Goal: Task Accomplishment & Management: Manage account settings

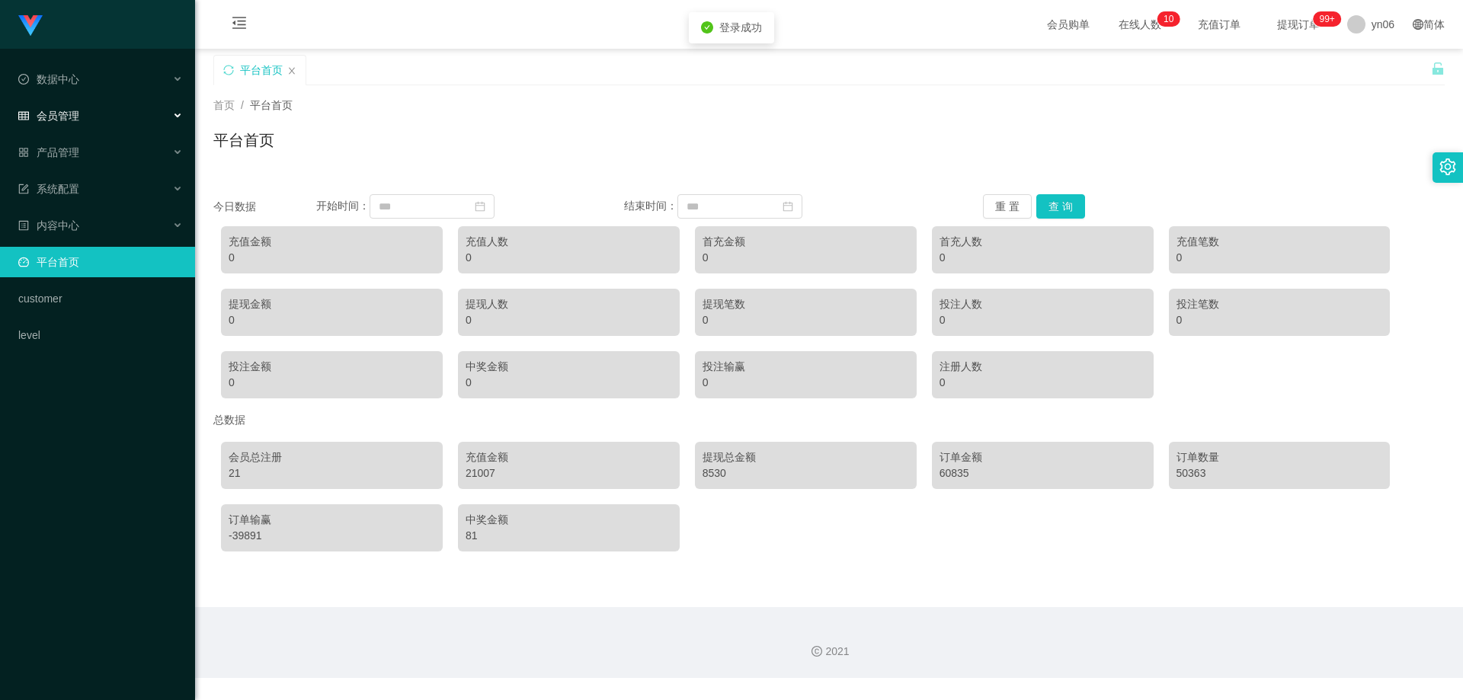
click at [78, 120] on span "会员管理" at bounding box center [48, 116] width 61 height 12
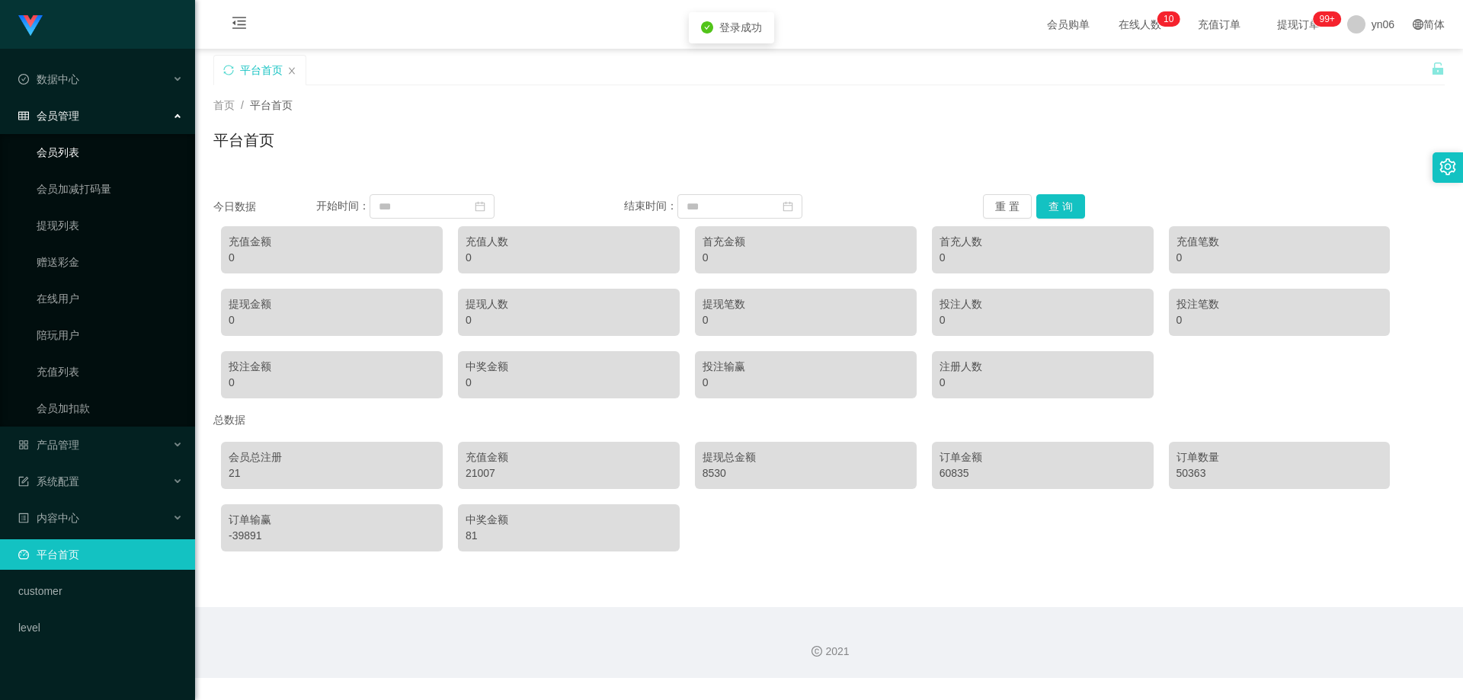
click at [79, 144] on link "会员列表" at bounding box center [110, 152] width 146 height 30
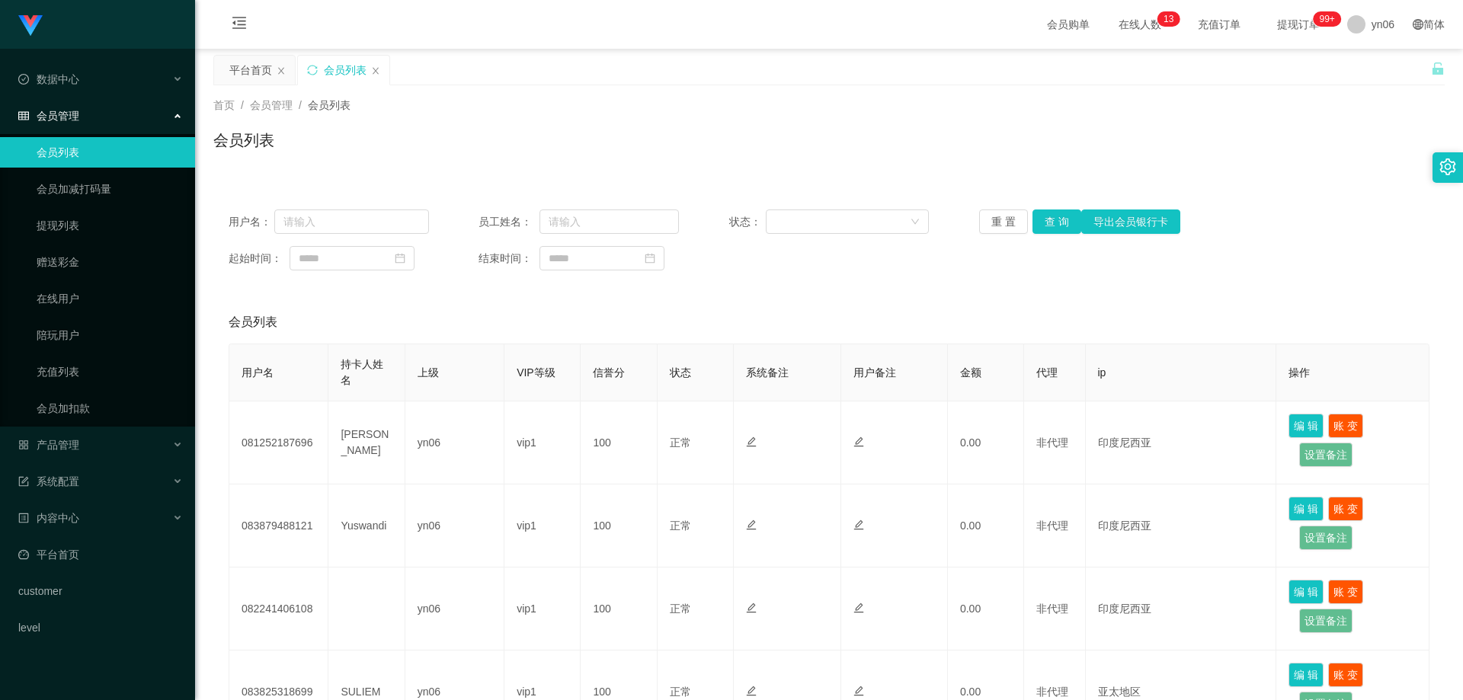
click at [1285, 27] on span "提现订单 99+" at bounding box center [1299, 24] width 58 height 11
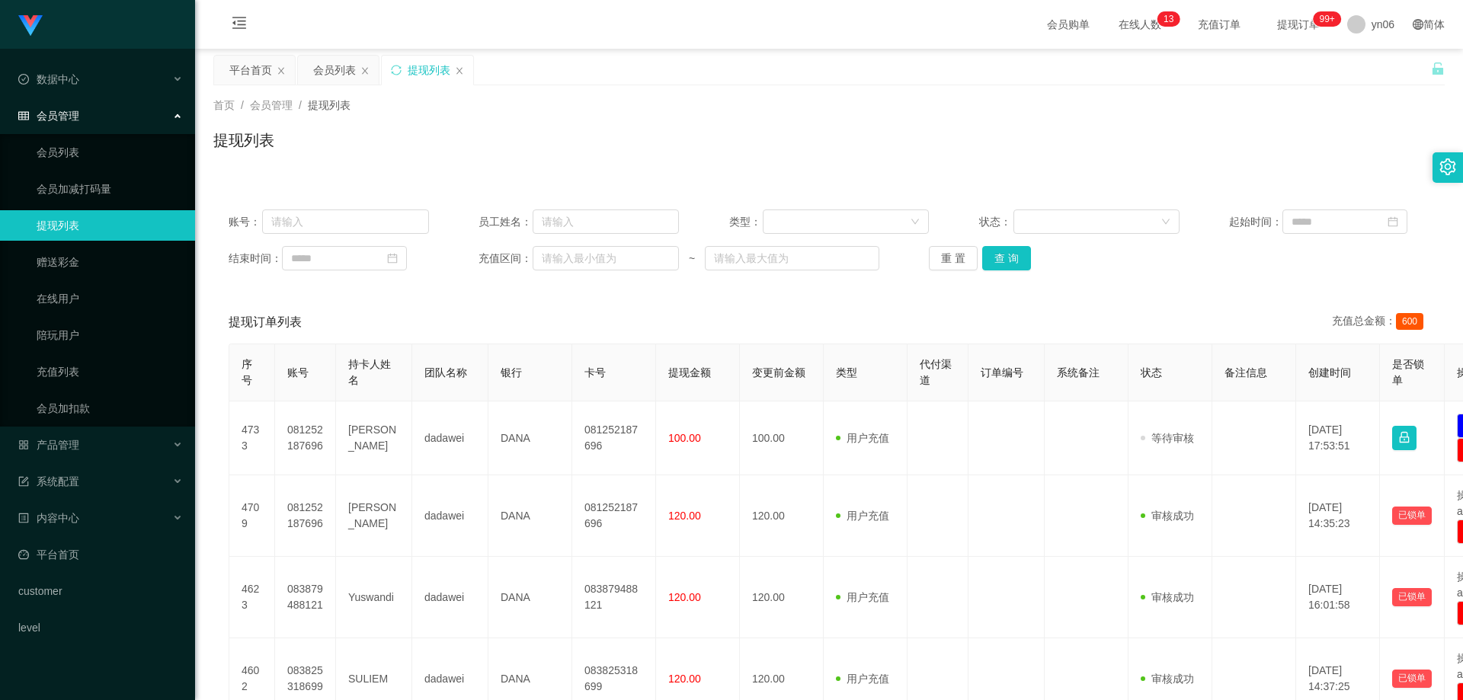
click at [1294, 27] on span "提现订单 99+" at bounding box center [1299, 24] width 58 height 11
click at [1438, 165] on div at bounding box center [1448, 167] width 30 height 30
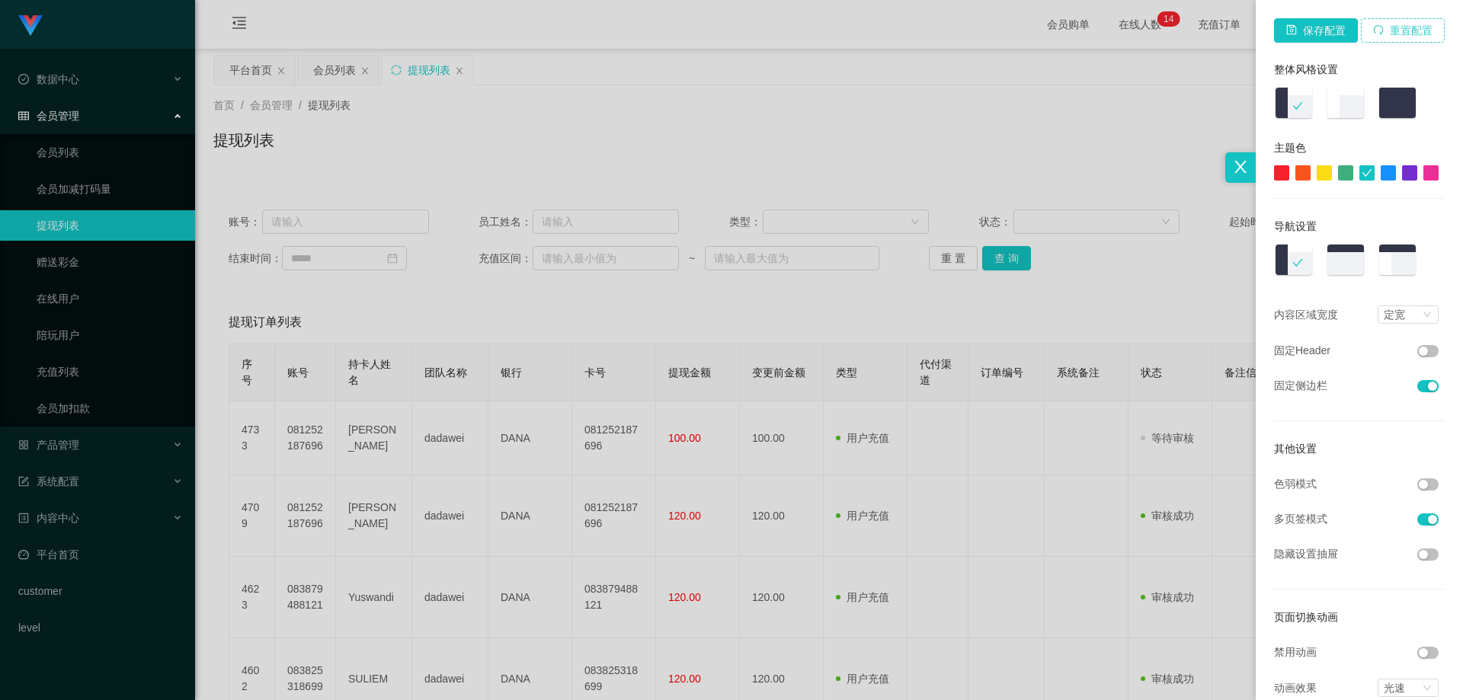
click at [1388, 33] on button "重置配置" at bounding box center [1403, 30] width 84 height 24
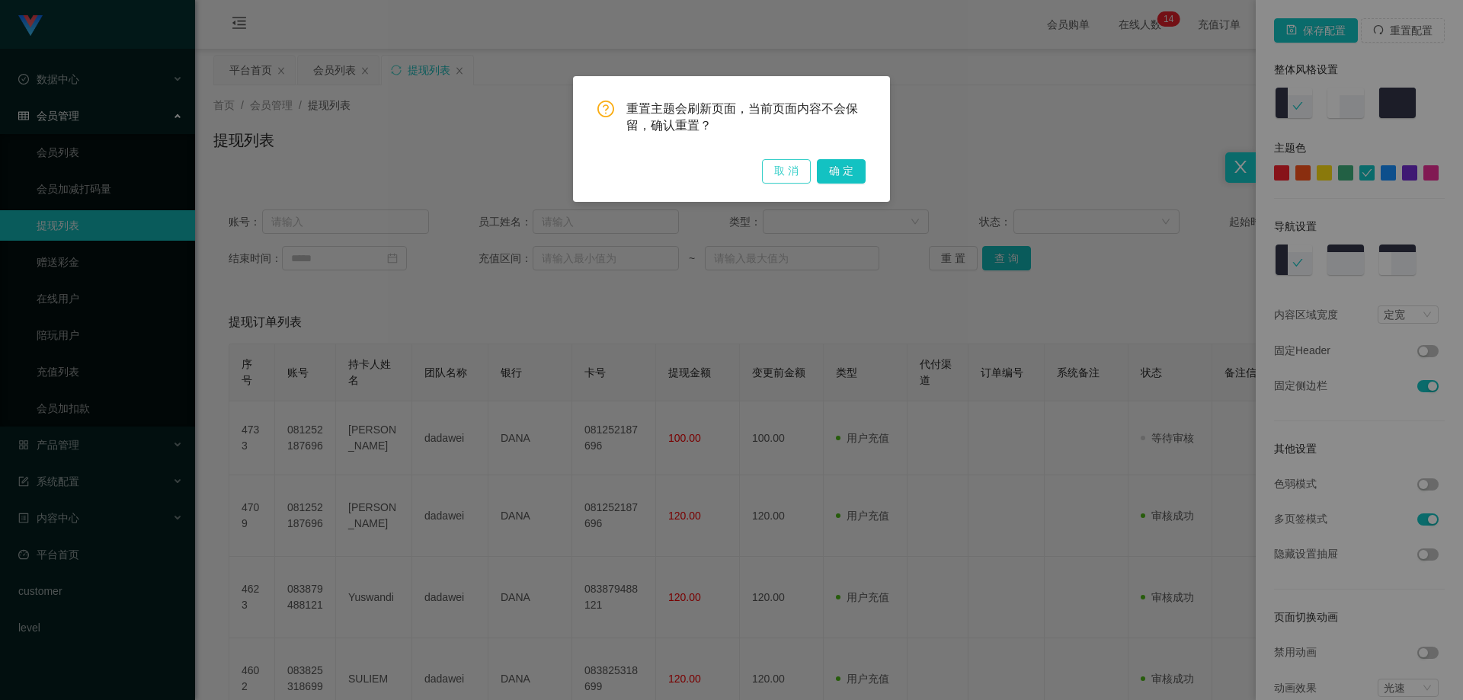
click at [795, 162] on button "取 消" at bounding box center [786, 171] width 49 height 24
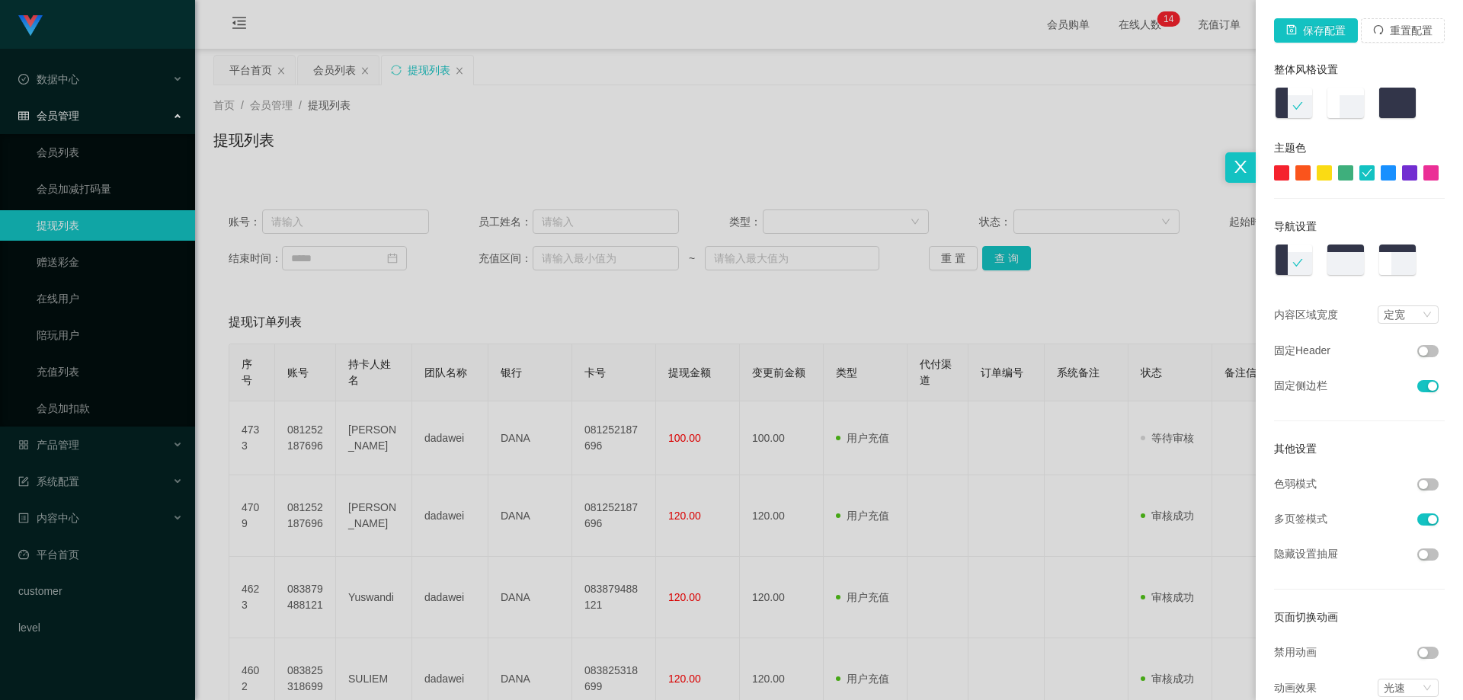
click at [1155, 92] on div at bounding box center [731, 350] width 1463 height 700
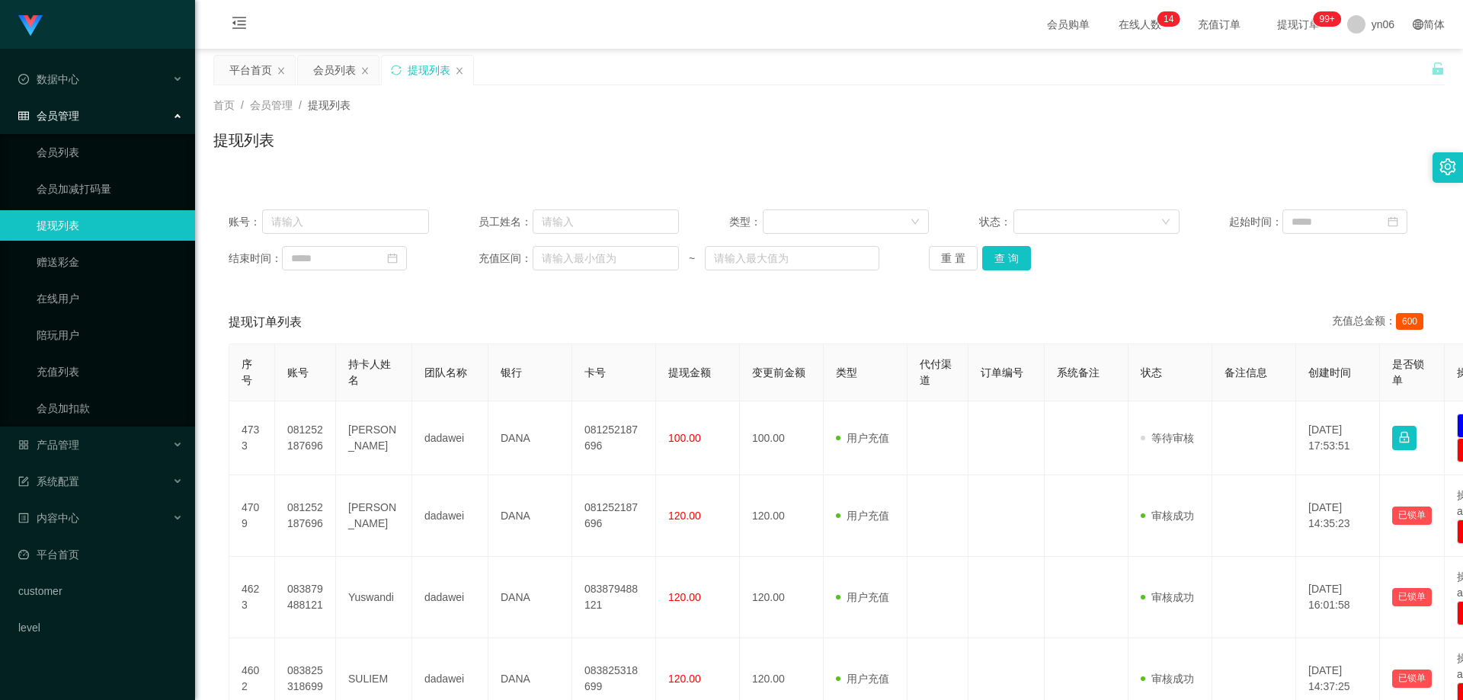
click at [1287, 32] on span "提现订单 99+" at bounding box center [1298, 24] width 79 height 49
click at [1115, 30] on span "在线人数 0 1 2 3 4 5 6 7 8 9 0 1 2 3 4 5 6 7 8 9 0 1 2 3 4 5 6 7 8 9 0 1 2 3 4 5 6 …" at bounding box center [1140, 24] width 58 height 11
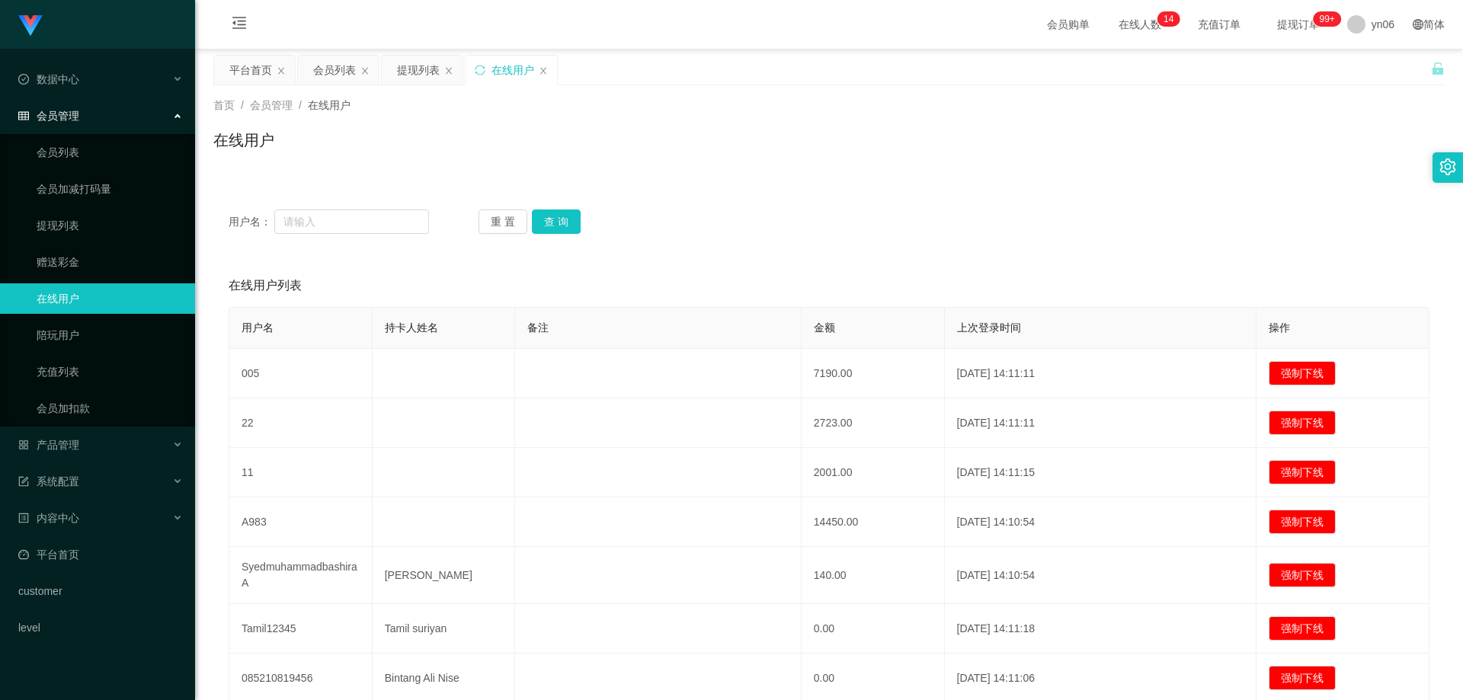
click at [1115, 30] on span "在线人数 0 1 2 3 4 5 6 7 8 9 0 1 2 3 4 5 6 7 8 9 0 1 2 3 4 5 6 7 8 9 0 1 2 3 4 5 6 …" at bounding box center [1140, 24] width 58 height 11
click at [92, 146] on link "会员列表" at bounding box center [110, 152] width 146 height 30
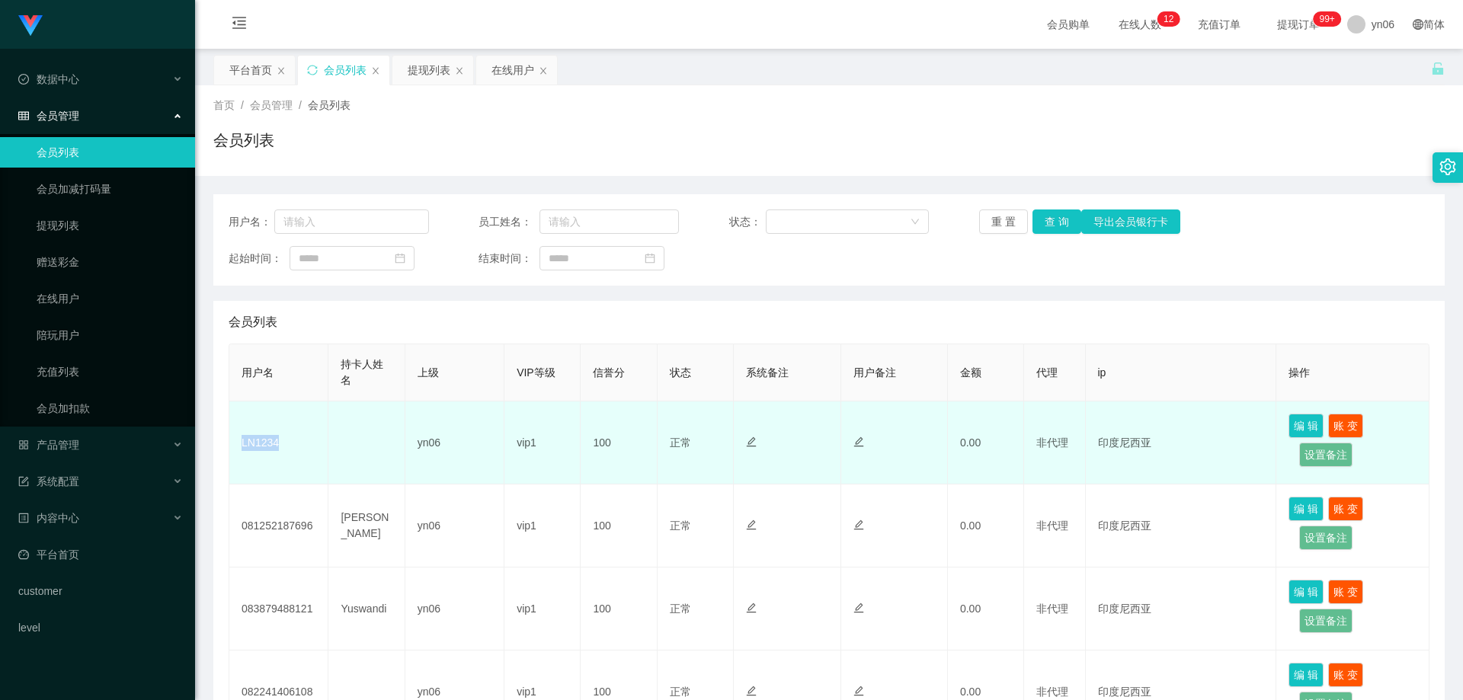
drag, startPoint x: 300, startPoint y: 453, endPoint x: 261, endPoint y: 484, distance: 49.3
click at [230, 450] on td "LN1234" at bounding box center [278, 443] width 99 height 83
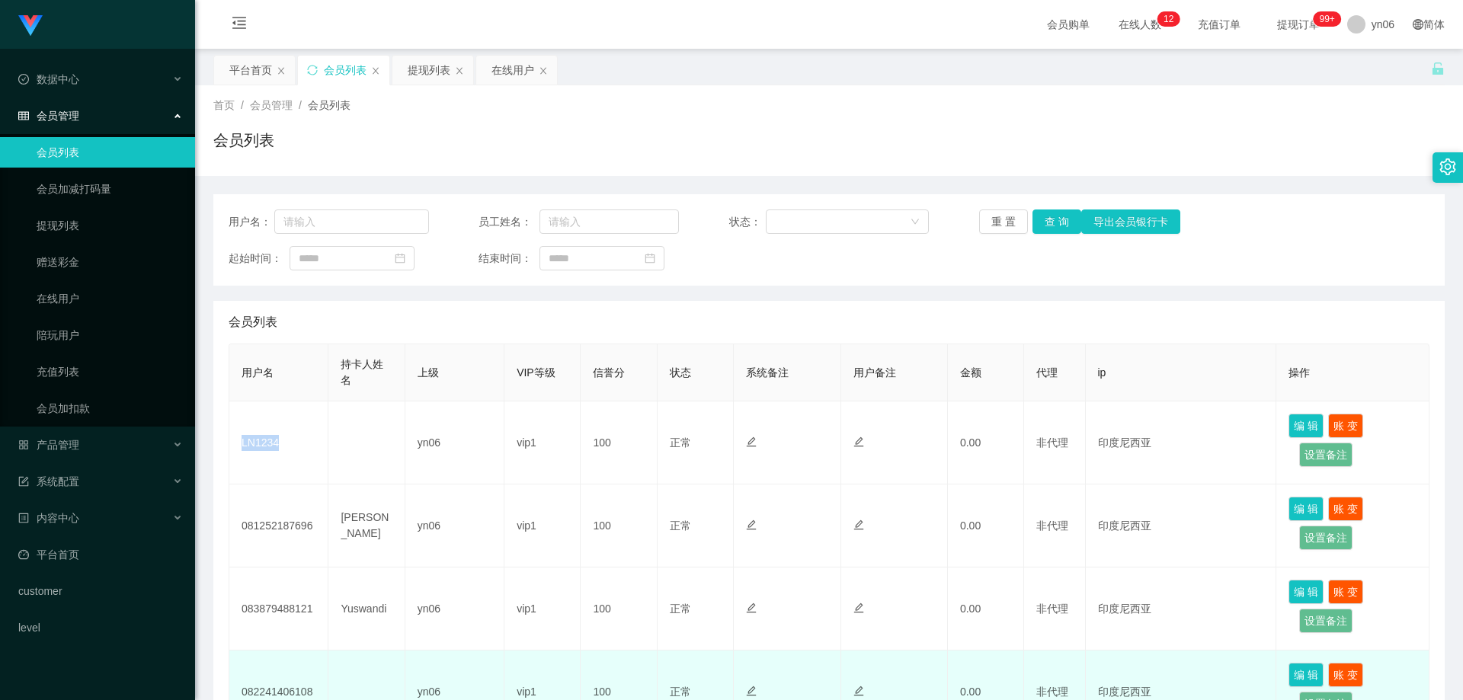
copy td "LN1234"
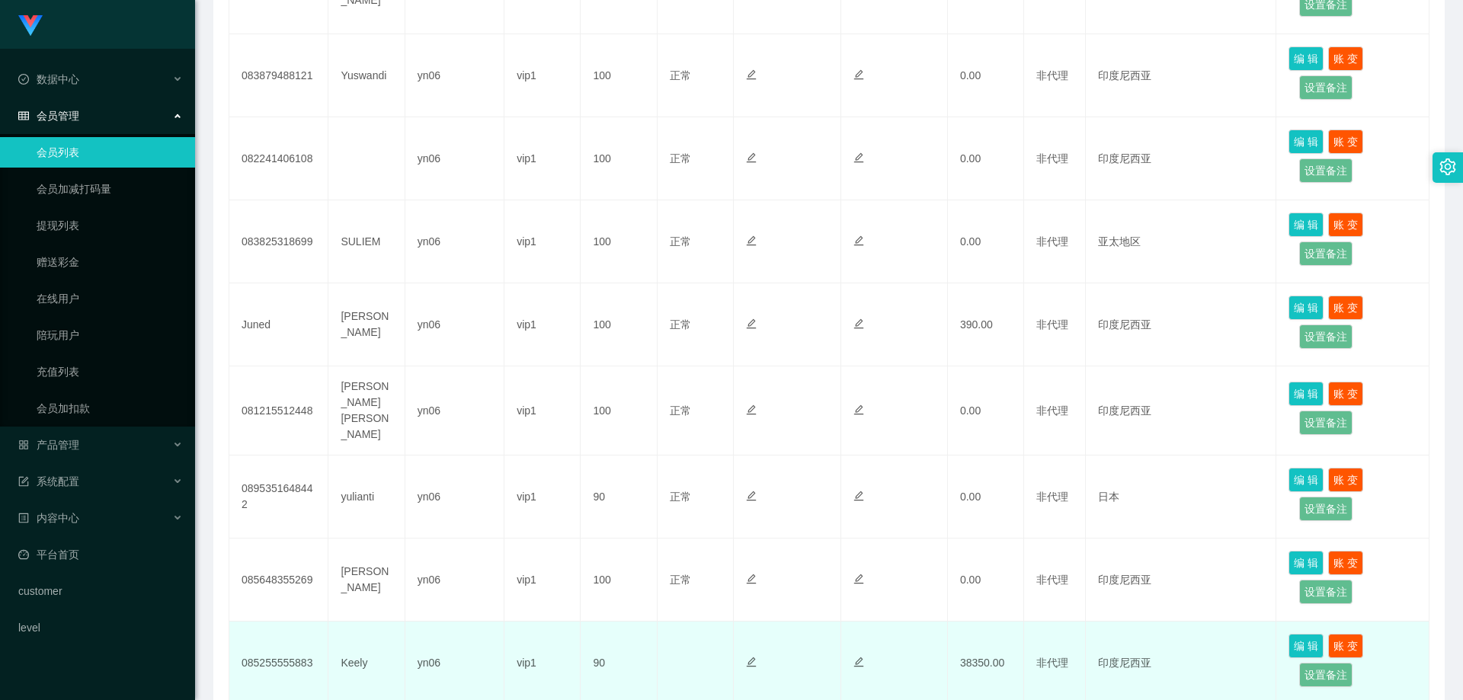
scroll to position [610, 0]
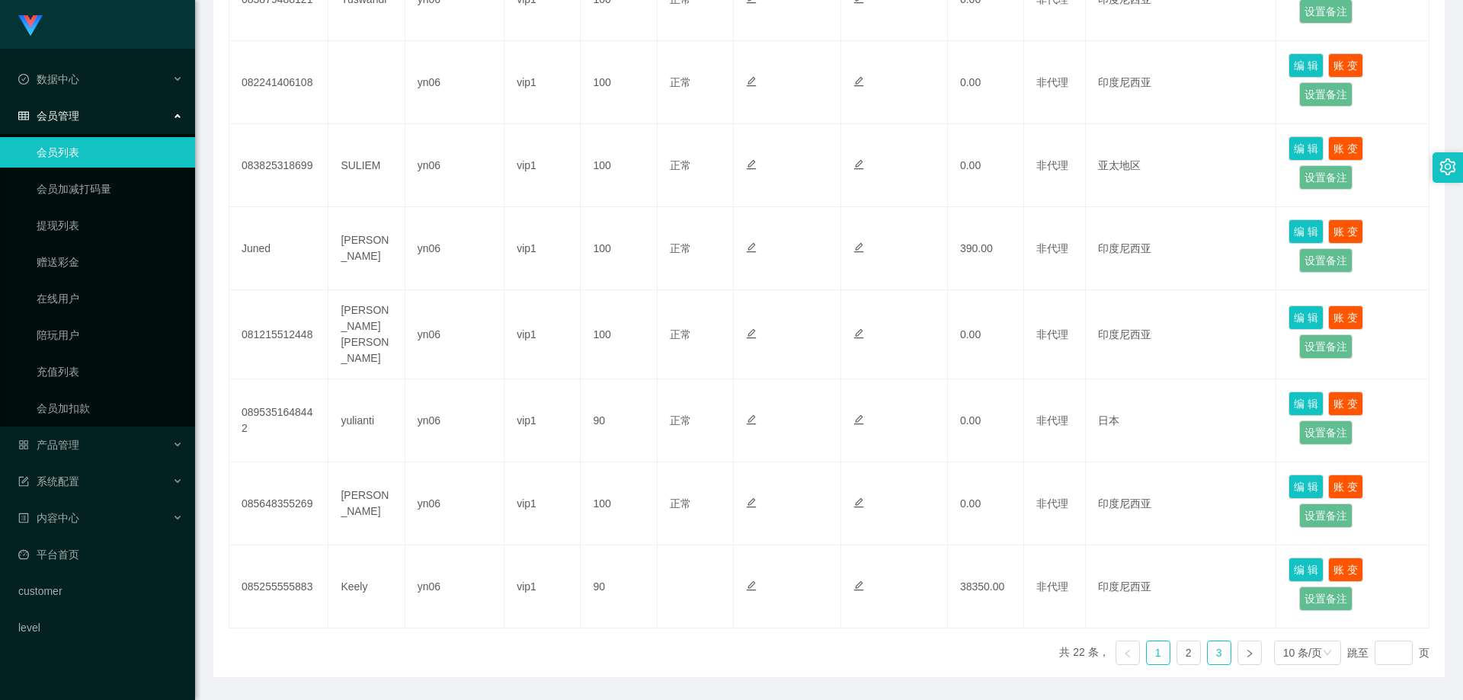
click at [1208, 651] on link "3" at bounding box center [1219, 653] width 23 height 23
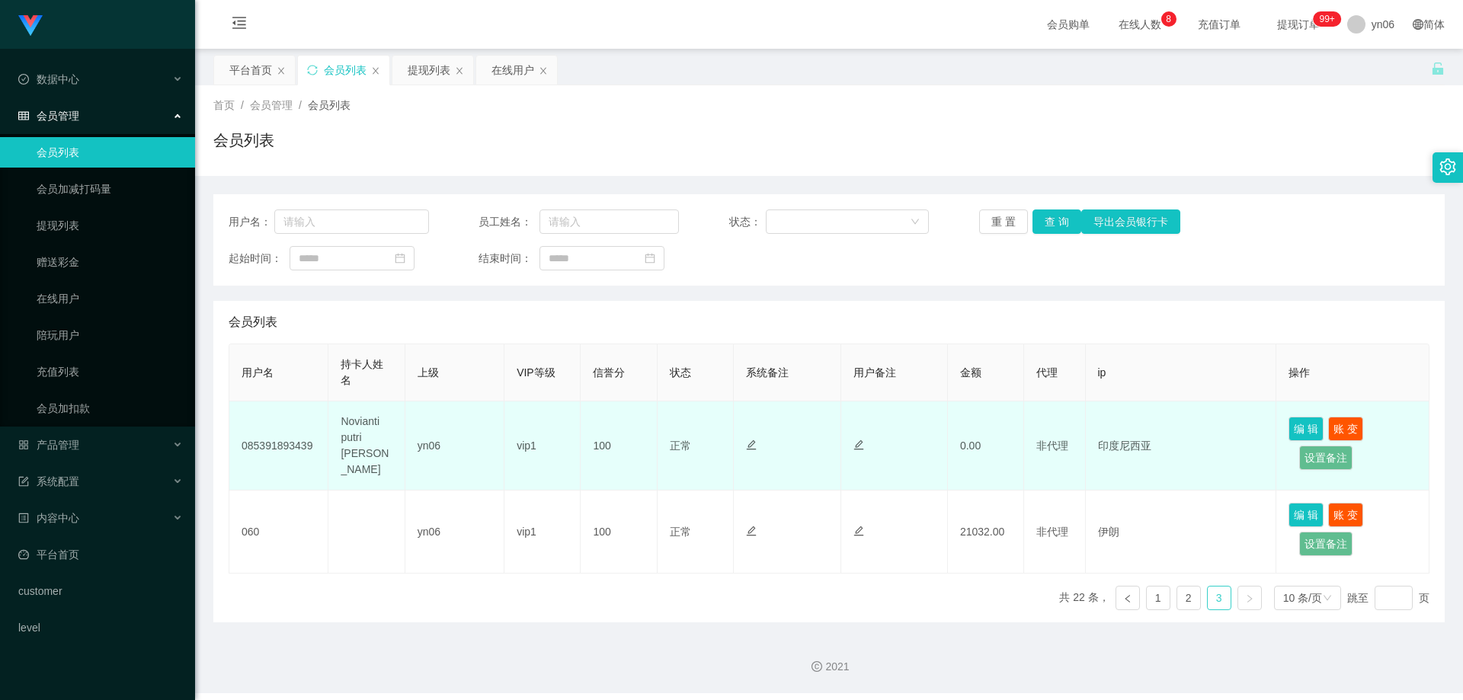
scroll to position [0, 0]
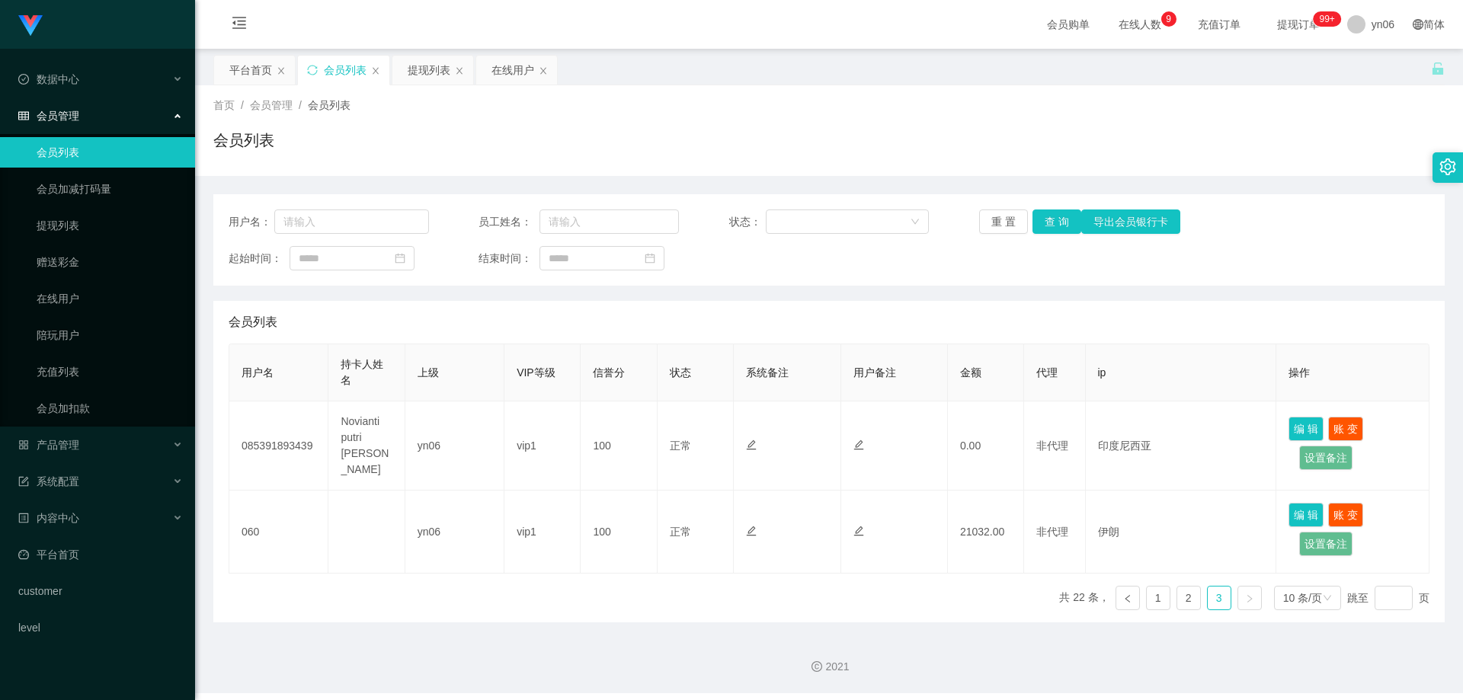
click at [76, 145] on link "会员列表" at bounding box center [110, 152] width 146 height 30
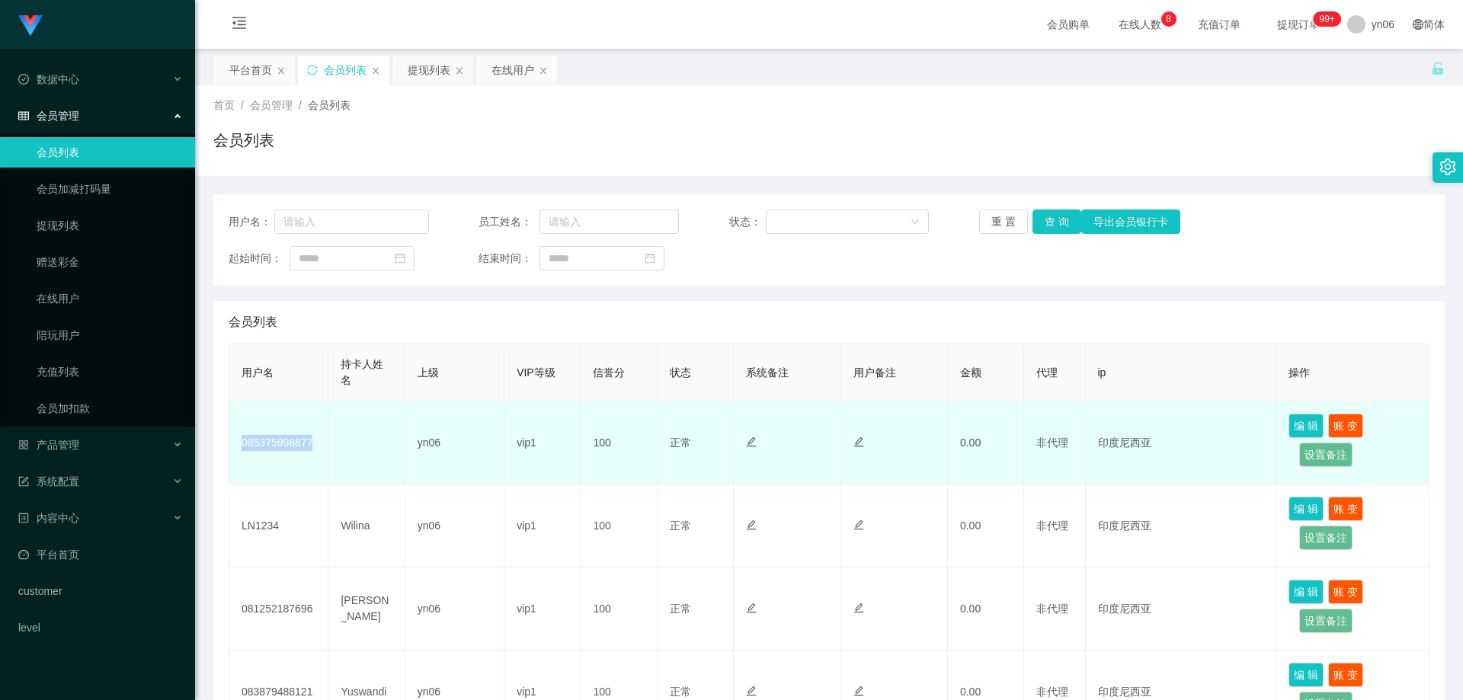
click at [241, 447] on td "085375998877" at bounding box center [278, 443] width 99 height 83
